Goal: Task Accomplishment & Management: Complete application form

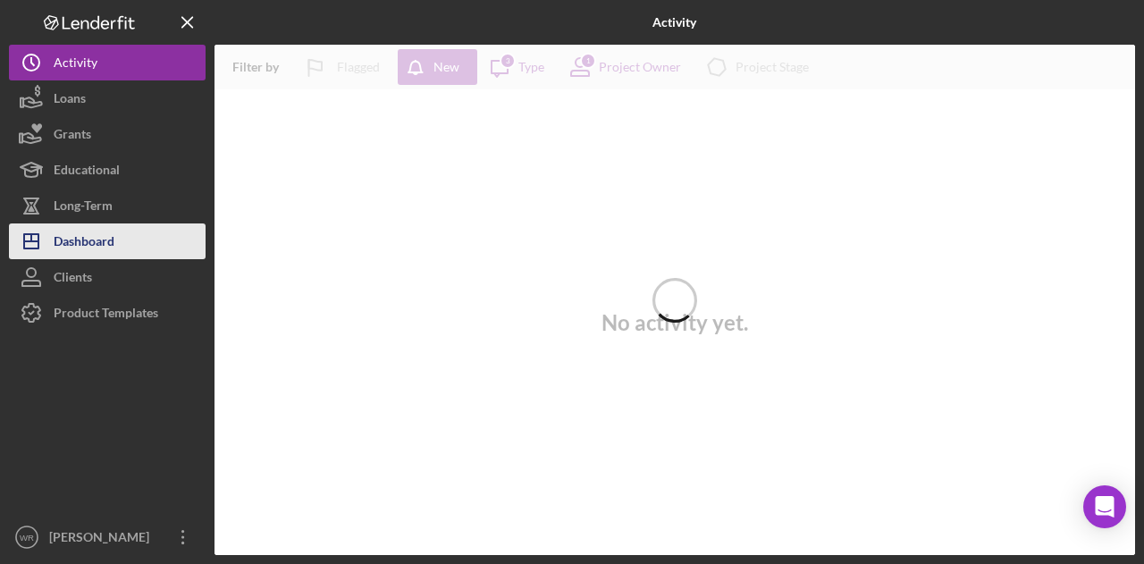
click at [136, 245] on button "Icon/Dashboard Dashboard" at bounding box center [107, 241] width 197 height 36
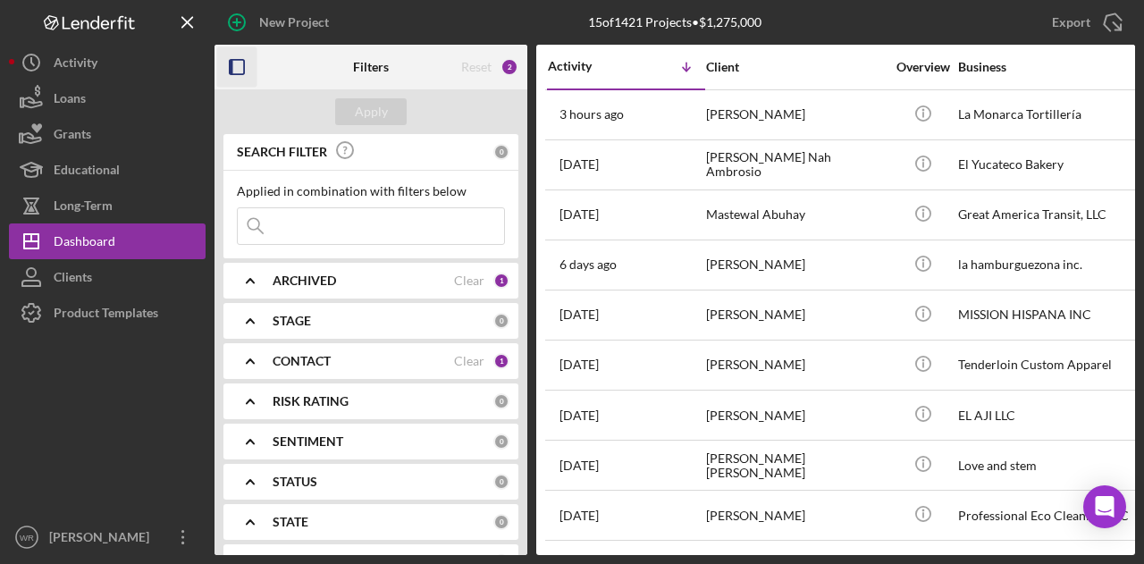
click at [243, 75] on icon "button" at bounding box center [237, 67] width 40 height 40
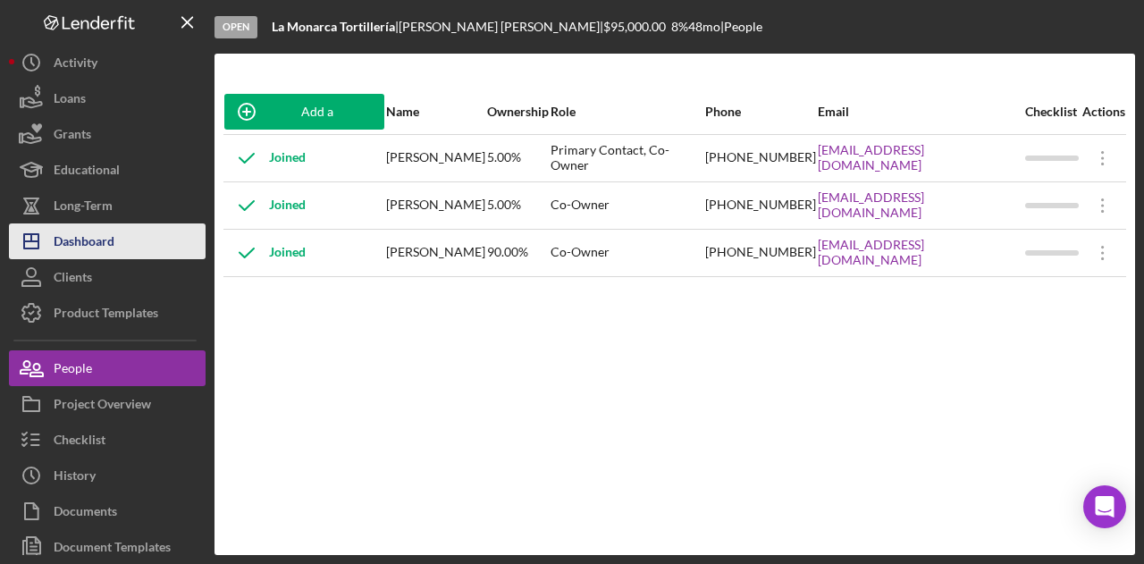
click at [119, 244] on button "Icon/Dashboard Dashboard" at bounding box center [107, 241] width 197 height 36
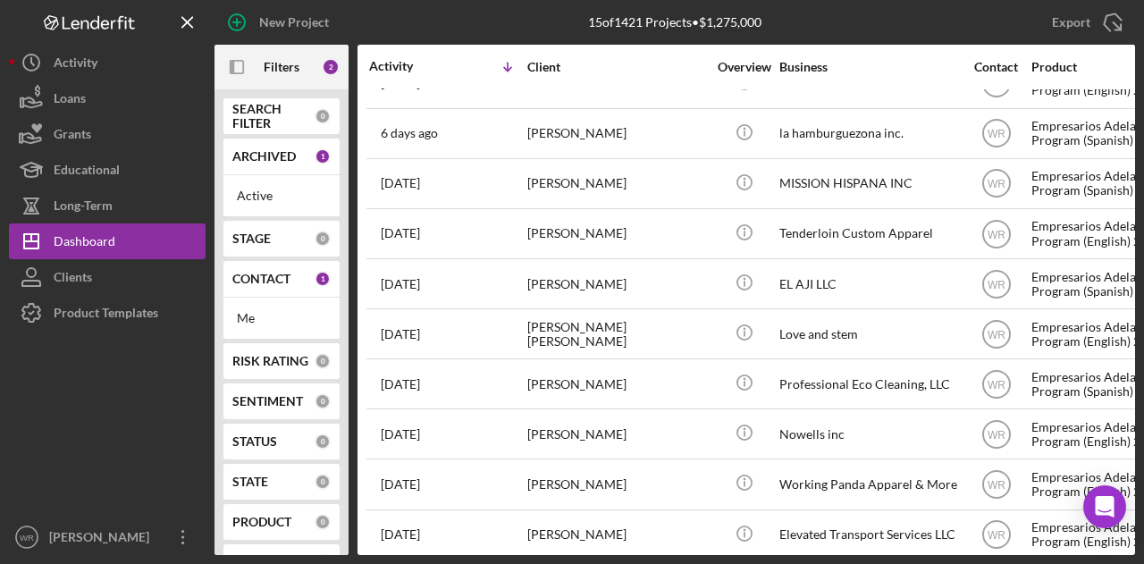
scroll to position [300, 0]
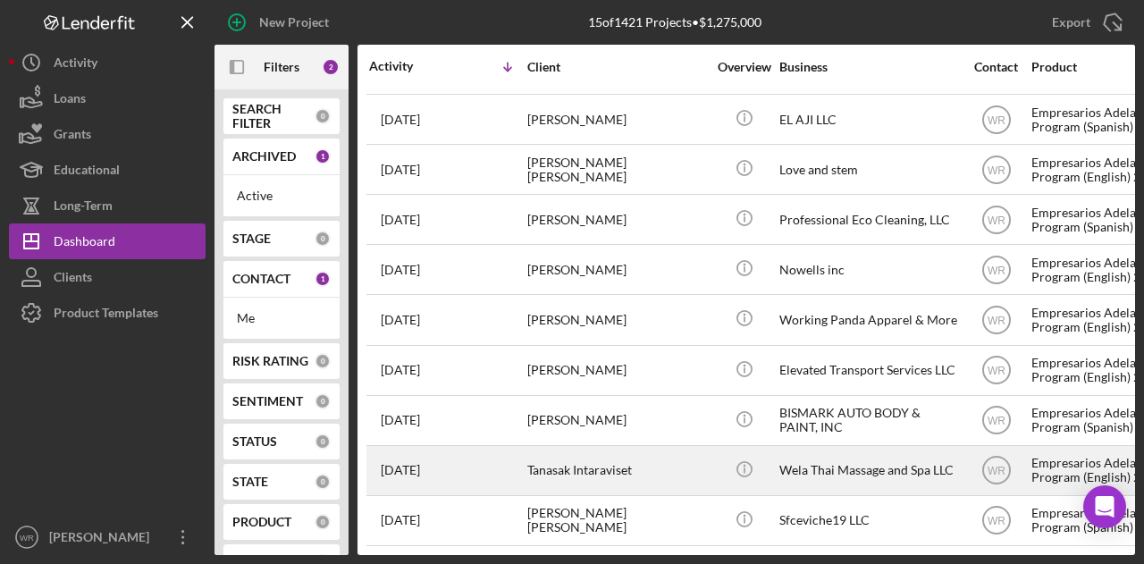
click at [594, 461] on div "Tanasak Intaraviset" at bounding box center [616, 470] width 179 height 47
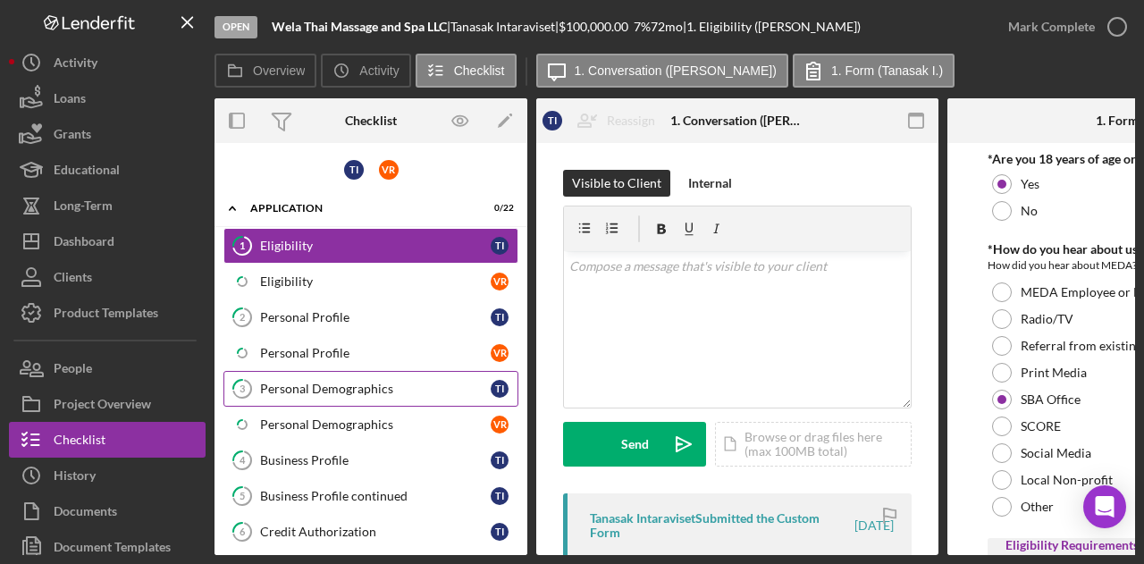
click at [347, 376] on link "3 Personal Demographics T I" at bounding box center [370, 389] width 295 height 36
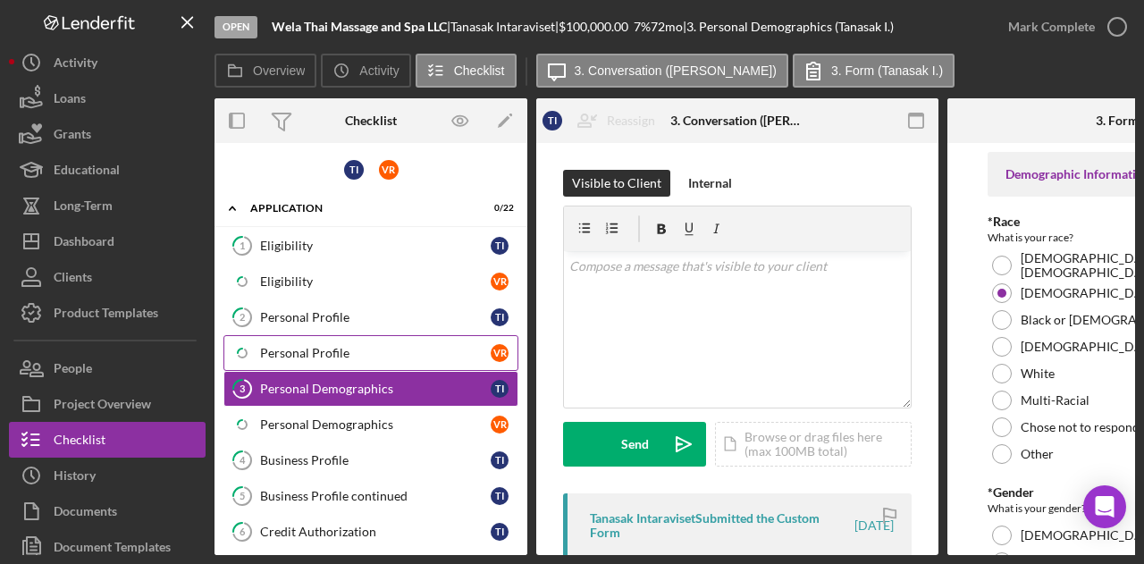
click at [355, 350] on div "Personal Profile" at bounding box center [375, 353] width 231 height 14
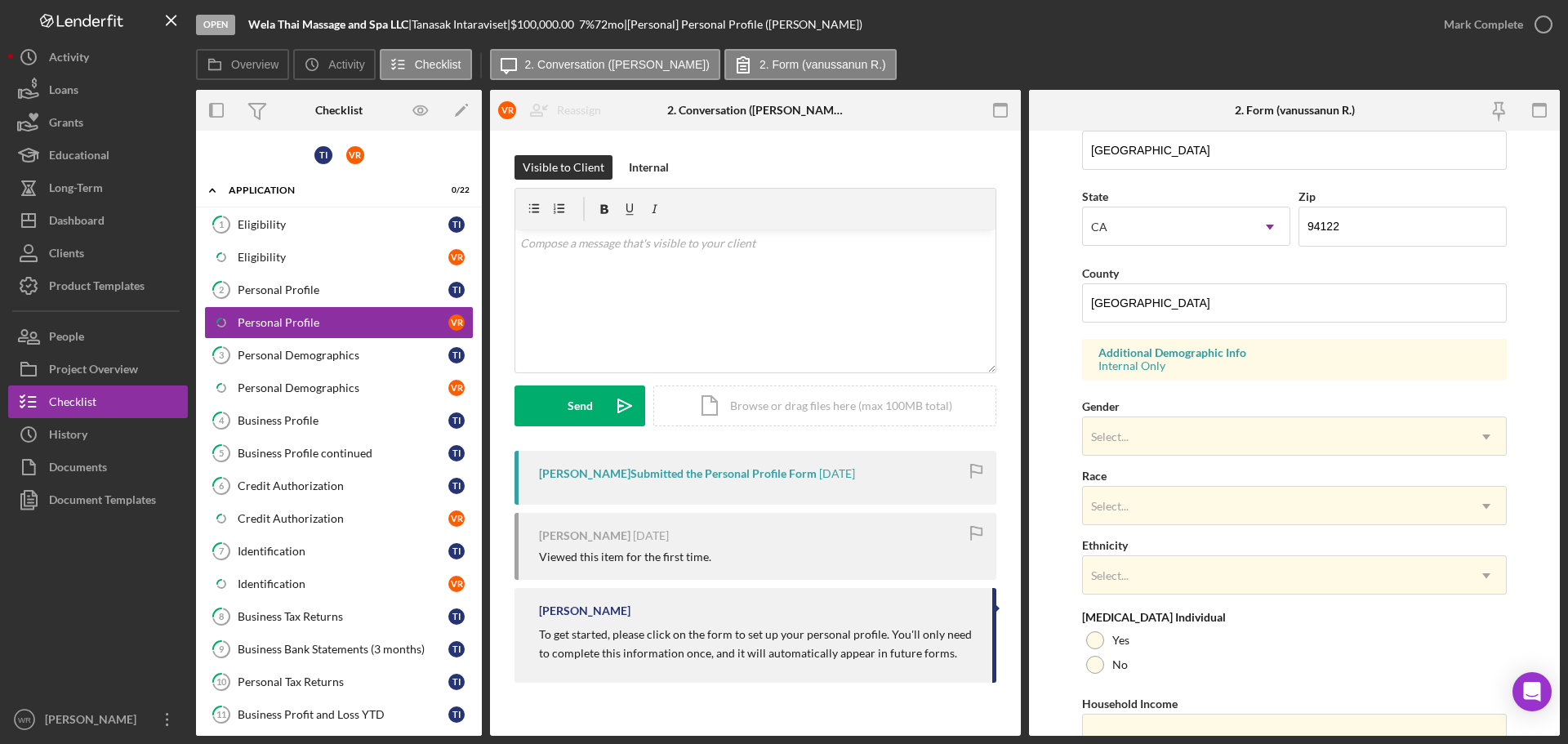
scroll to position [485, 0]
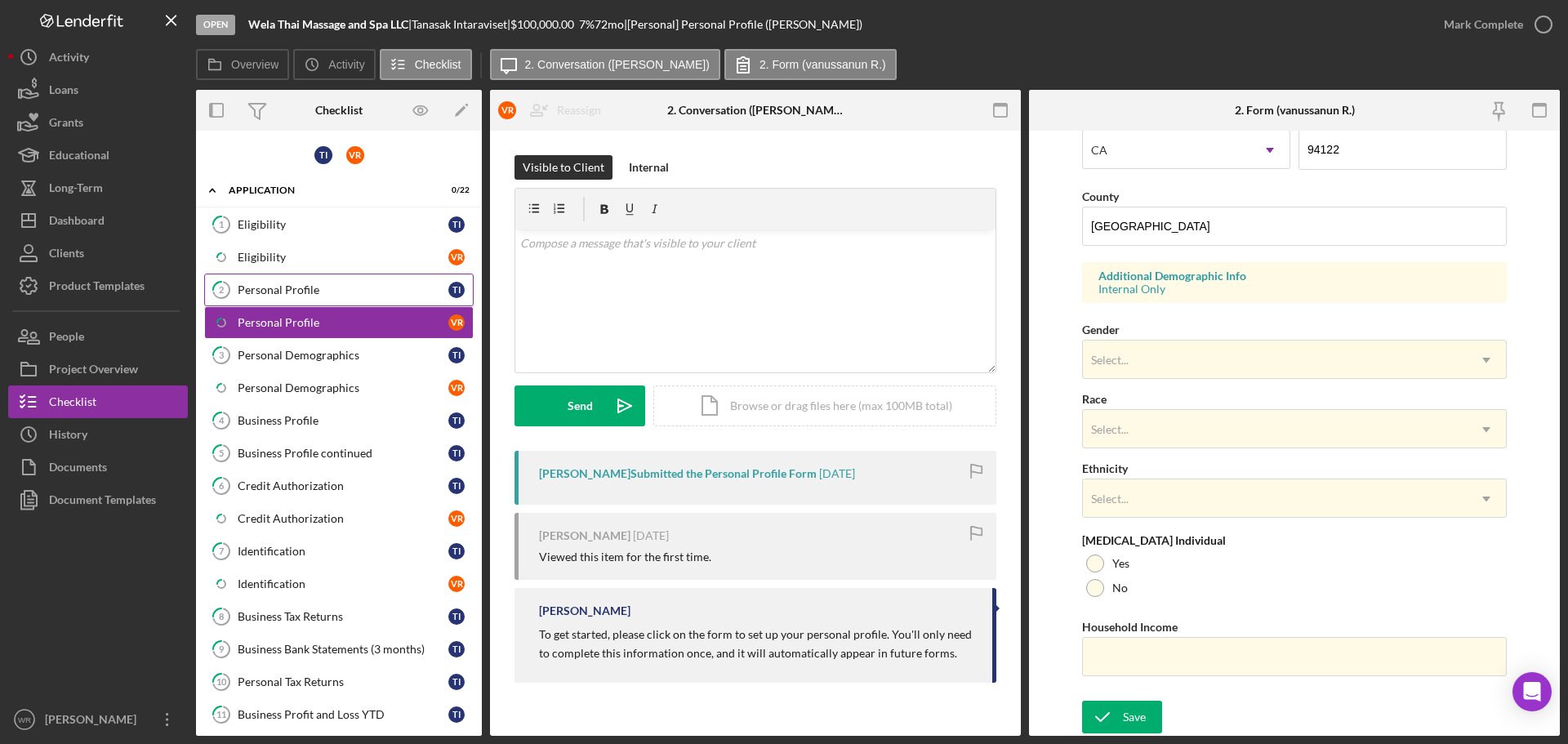
click at [307, 294] on div "Personal Profile" at bounding box center [343, 290] width 211 height 13
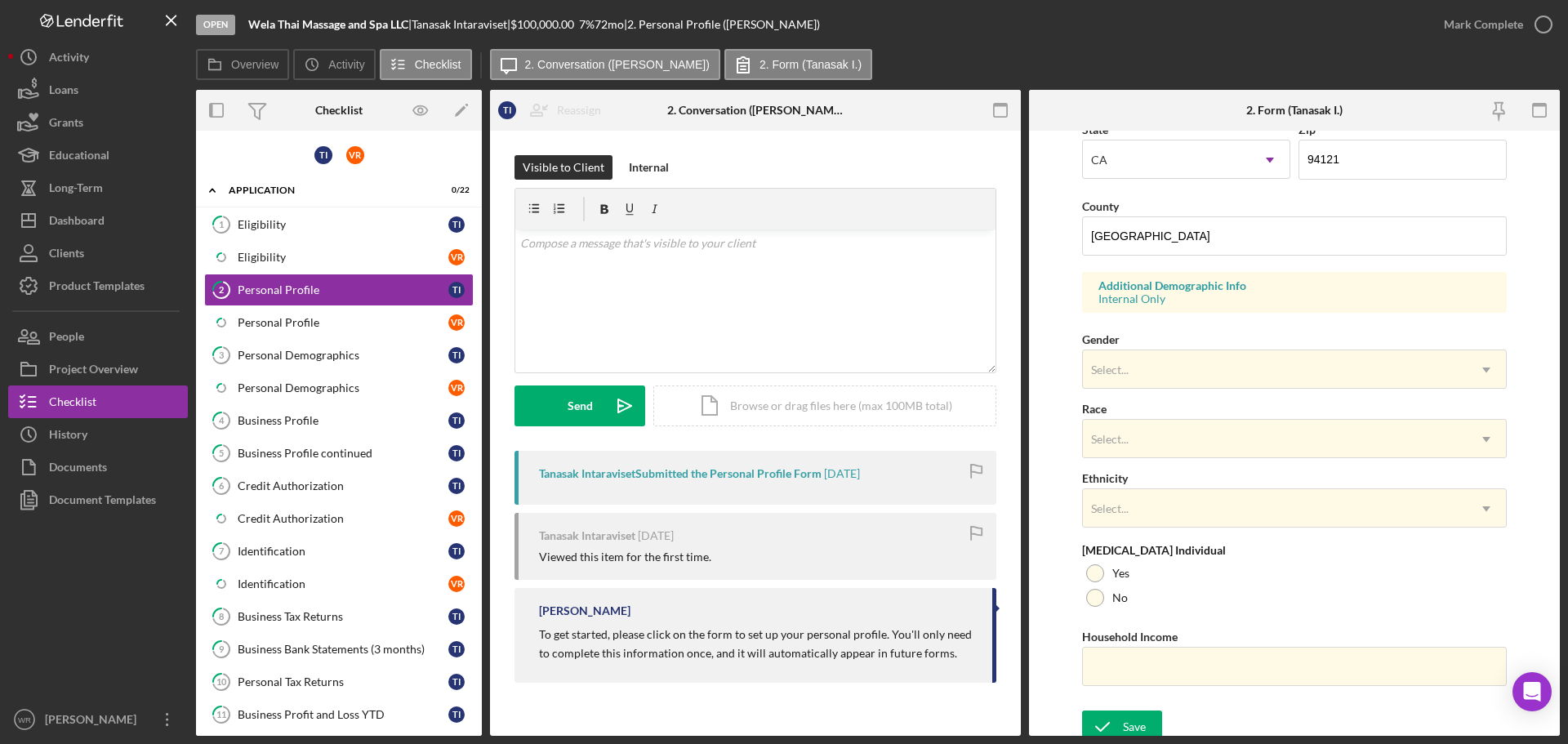
scroll to position [485, 0]
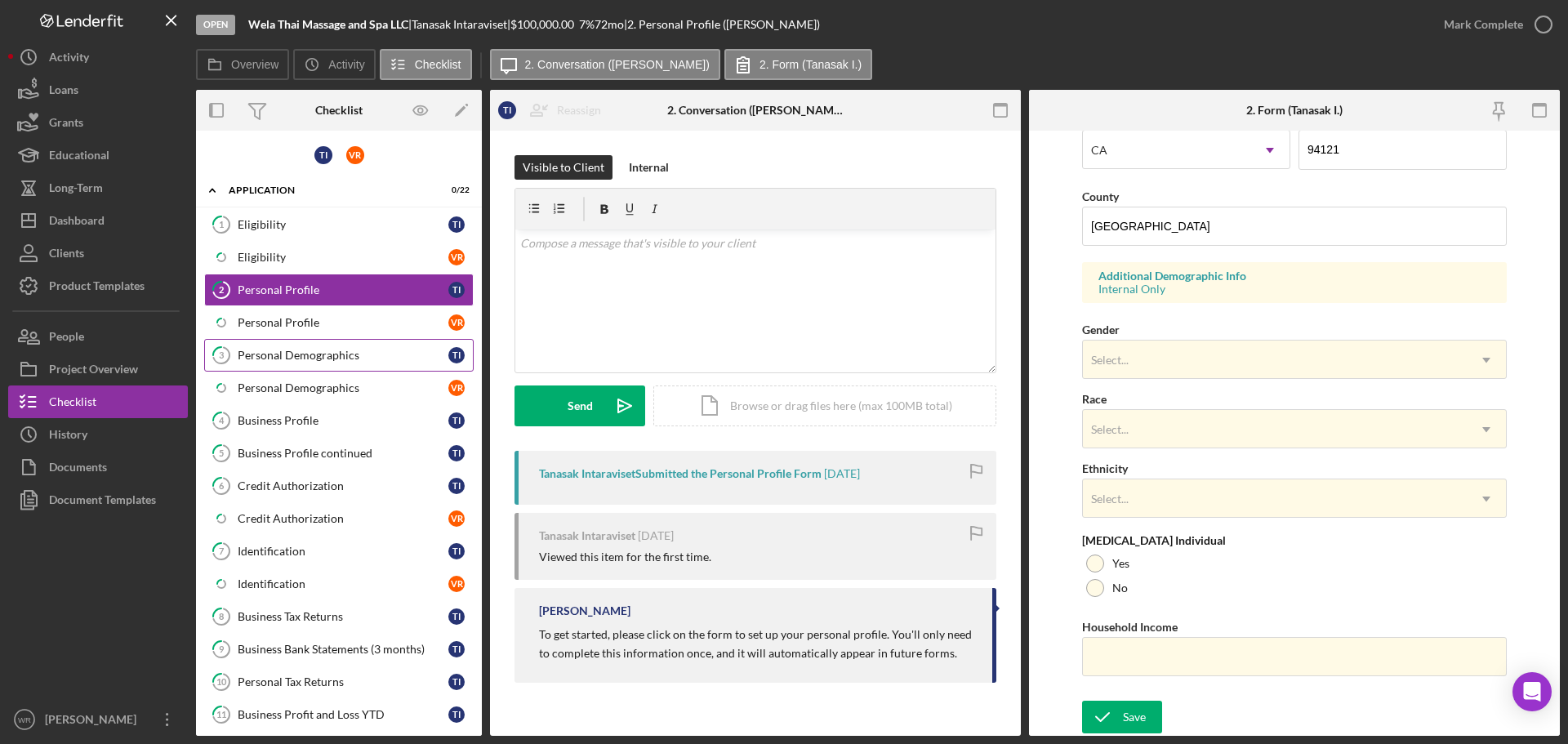
click at [315, 366] on link "3 Personal Demographics T I" at bounding box center [338, 356] width 270 height 33
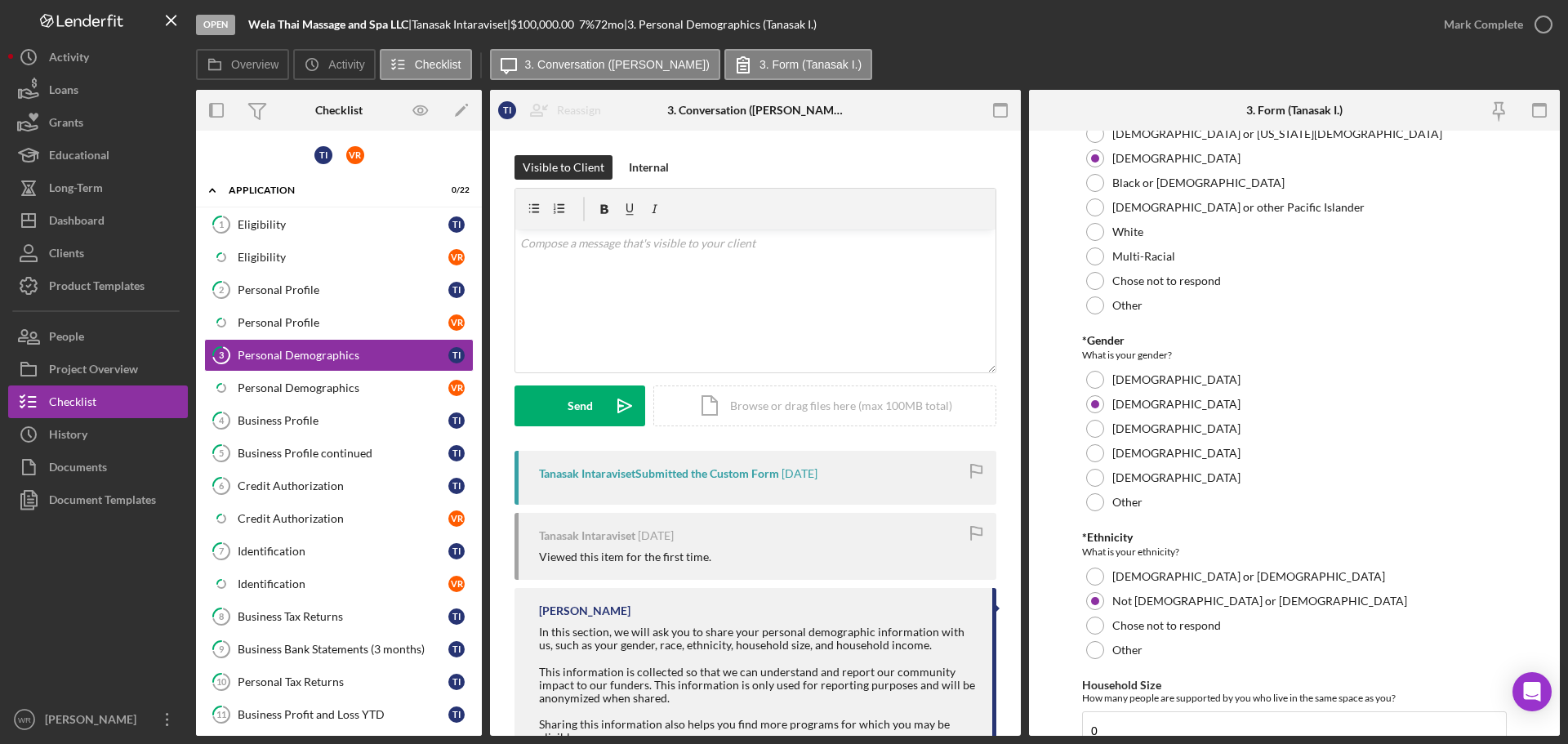
scroll to position [164, 0]
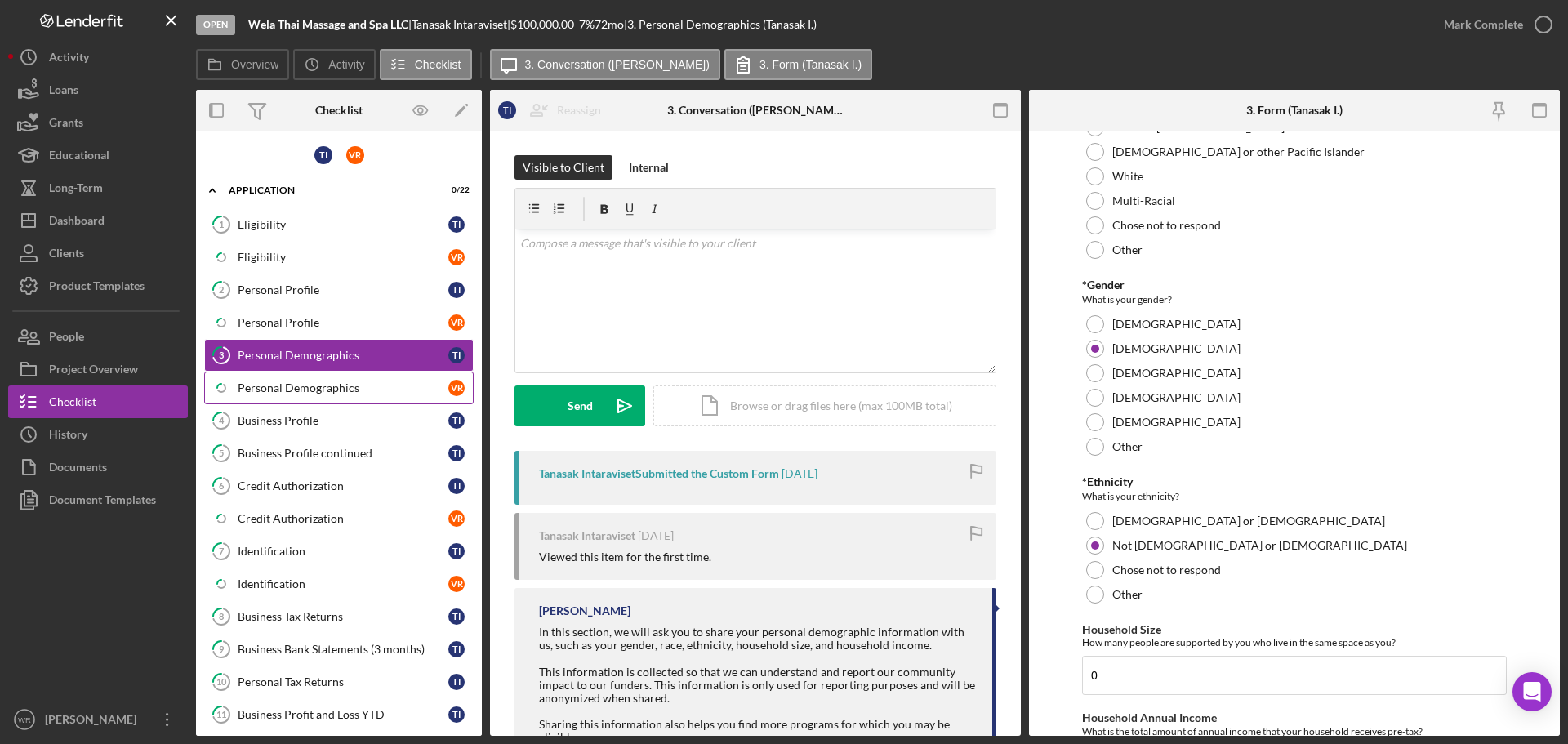
click at [345, 392] on div "Personal Demographics" at bounding box center [343, 388] width 211 height 13
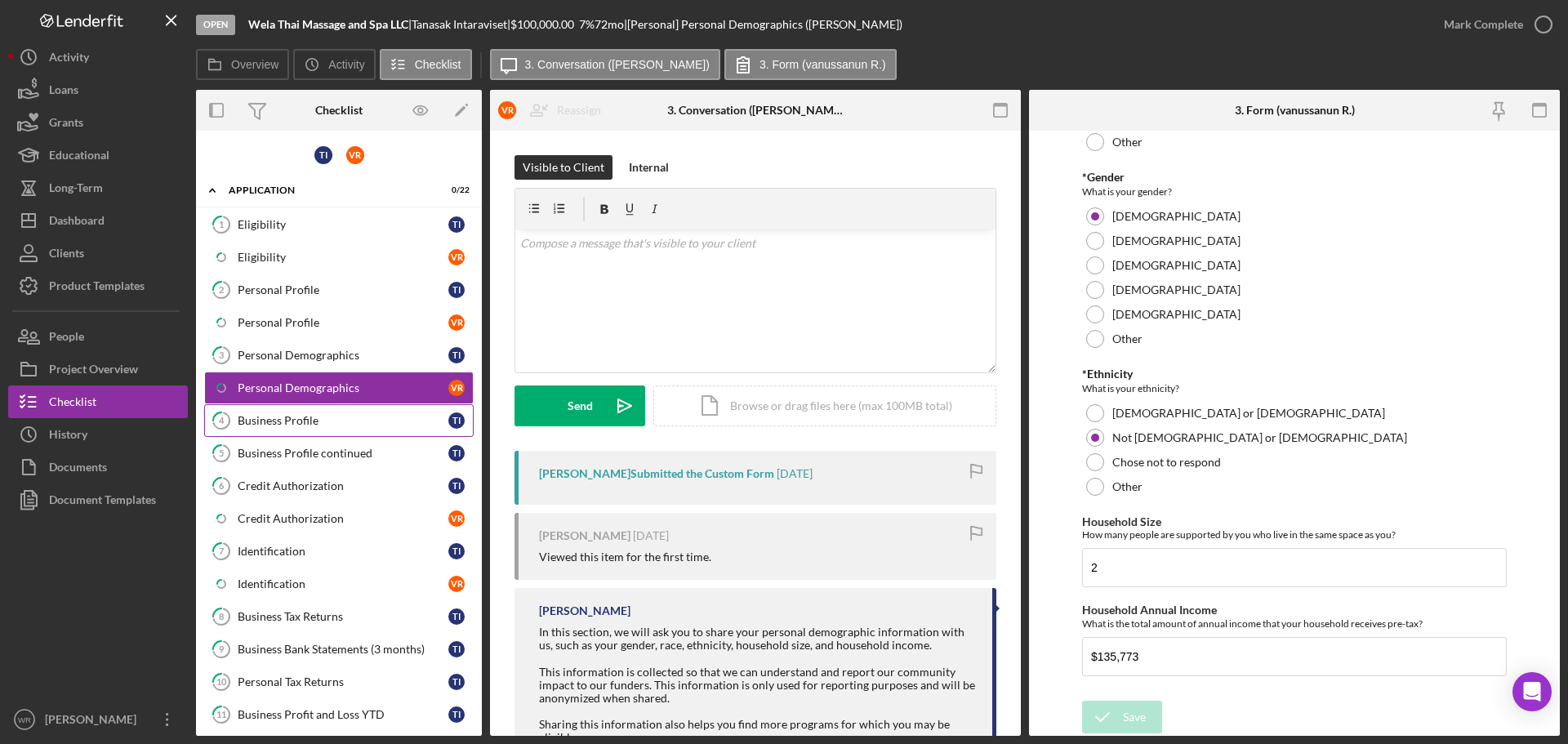
click at [305, 414] on div "Business Profile" at bounding box center [343, 420] width 211 height 13
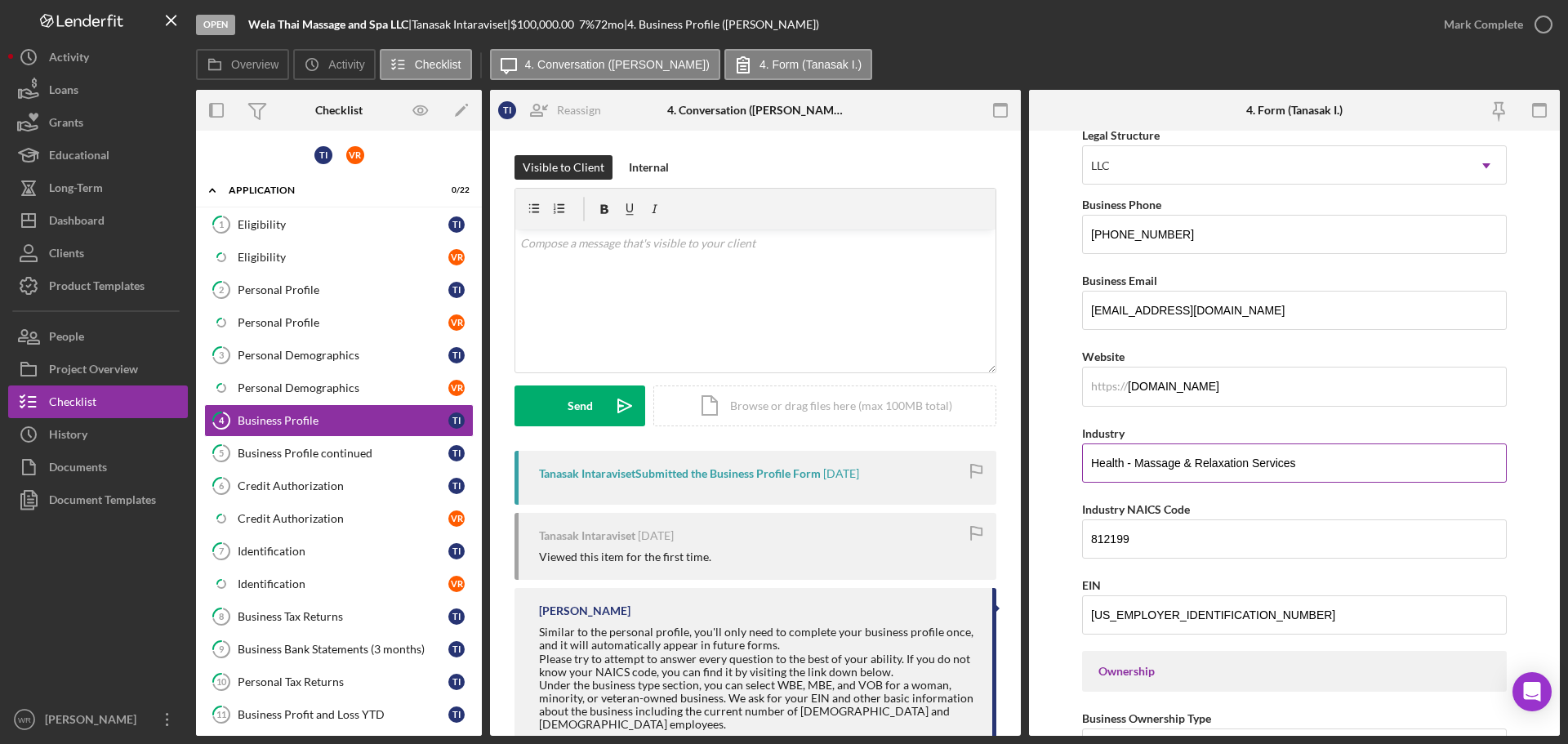
scroll to position [245, 0]
drag, startPoint x: 1313, startPoint y: 391, endPoint x: 1089, endPoint y: 392, distance: 224.0
click at [1044, 392] on input "[DOMAIN_NAME]" at bounding box center [1294, 383] width 425 height 39
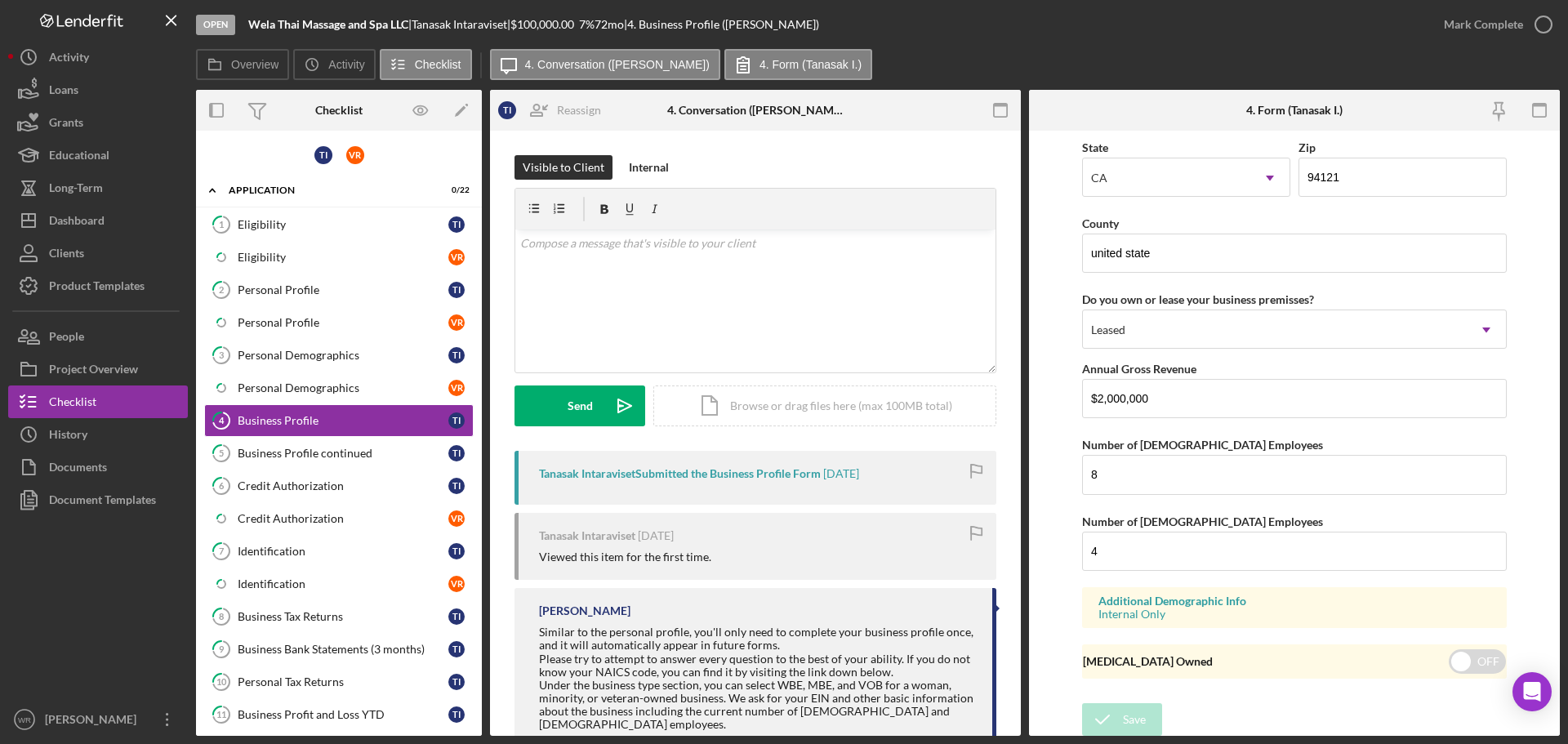
scroll to position [1728, 0]
